Goal: Transaction & Acquisition: Subscribe to service/newsletter

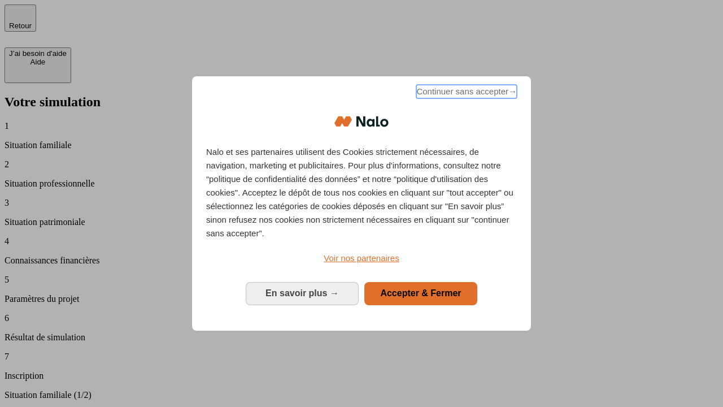
click at [465, 93] on span "Continuer sans accepter →" at bounding box center [466, 92] width 101 height 14
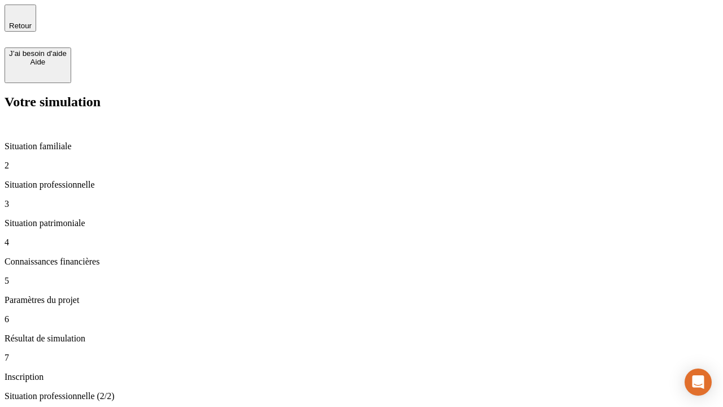
type input "30 000"
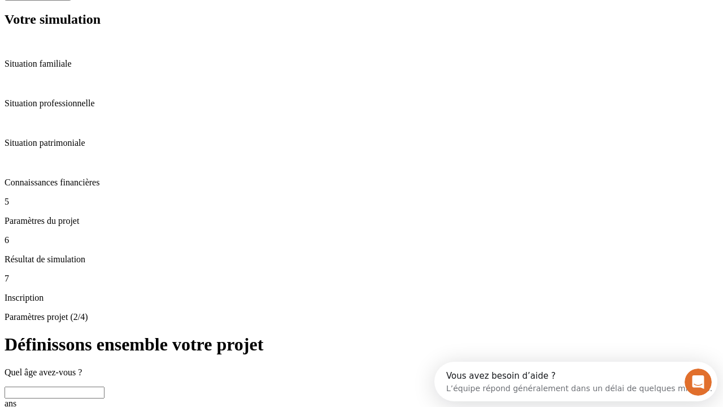
scroll to position [21, 0]
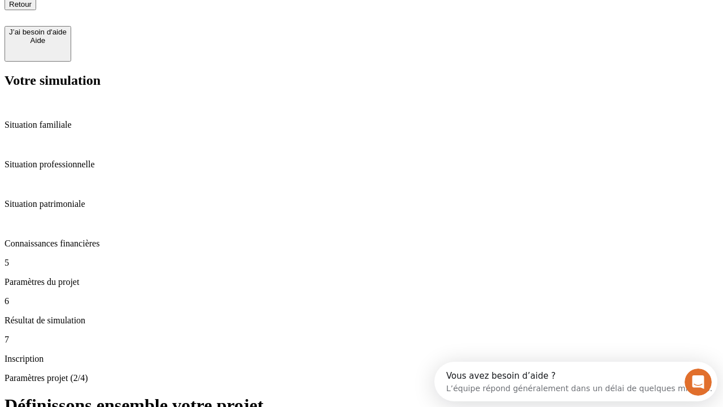
type input "25"
type input "1 000"
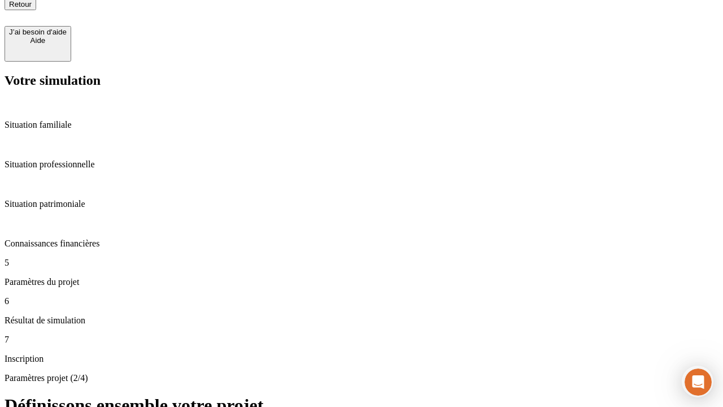
type input "640"
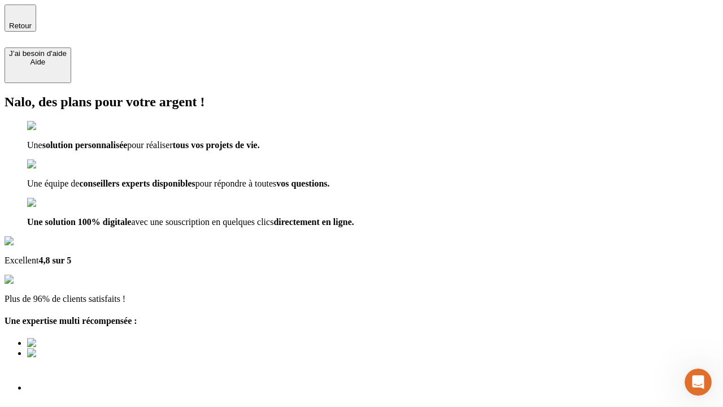
scroll to position [3, 0]
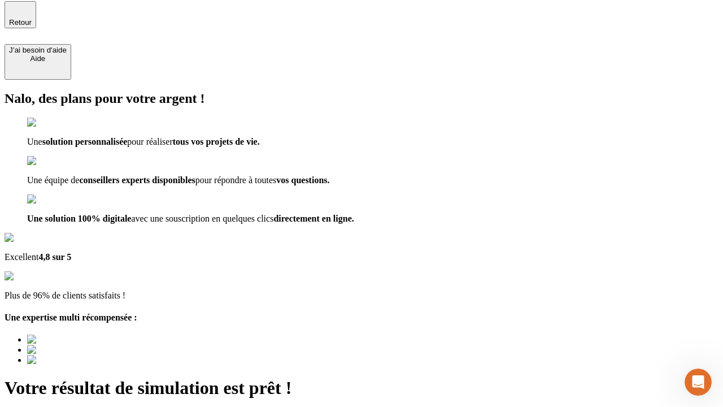
type input "[EMAIL_ADDRESS][PERSON_NAME][DOMAIN_NAME]"
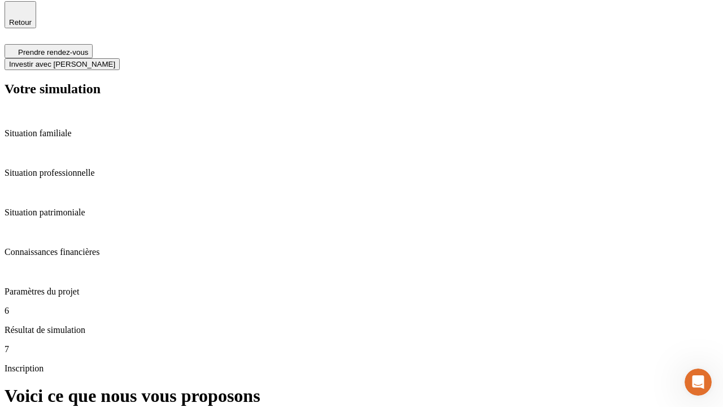
click at [115, 60] on span "Investir avec [PERSON_NAME]" at bounding box center [62, 64] width 106 height 8
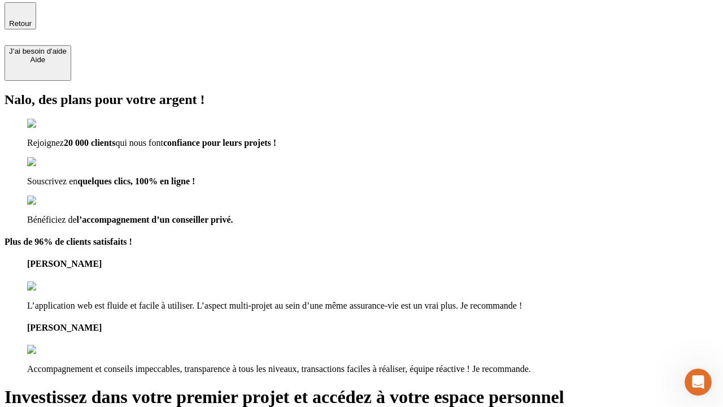
type input "[EMAIL_ADDRESS][PERSON_NAME][DOMAIN_NAME]"
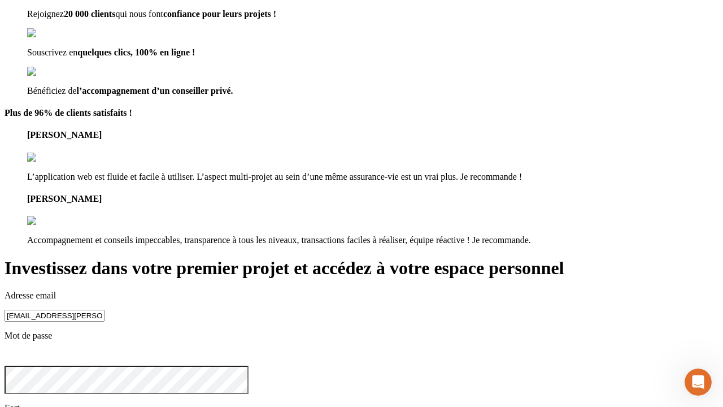
scroll to position [12, 0]
